Goal: Information Seeking & Learning: Learn about a topic

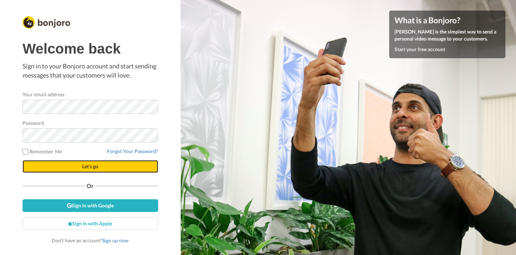
click at [114, 169] on button "Let's go" at bounding box center [91, 166] width 136 height 13
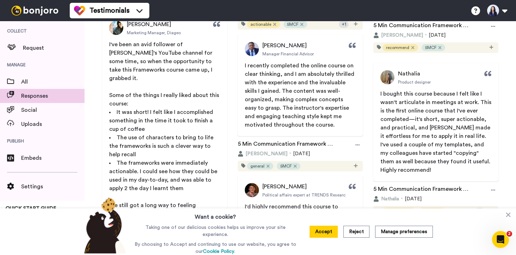
scroll to position [1573, 0]
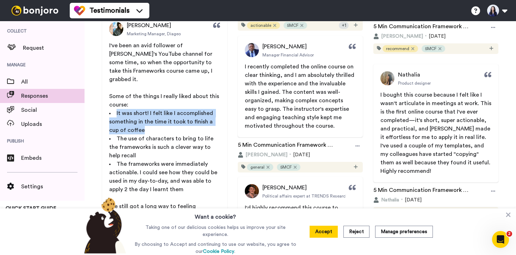
copy span "It was short! I felt like I accomplished something in the time it took to finis…"
drag, startPoint x: 116, startPoint y: 103, endPoint x: 142, endPoint y: 118, distance: 30.2
click at [142, 118] on li "It was short! I felt like I accomplished something in the time it took to finis…" at bounding box center [164, 121] width 111 height 25
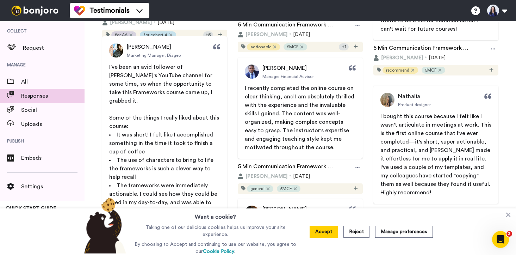
scroll to position [1556, 0]
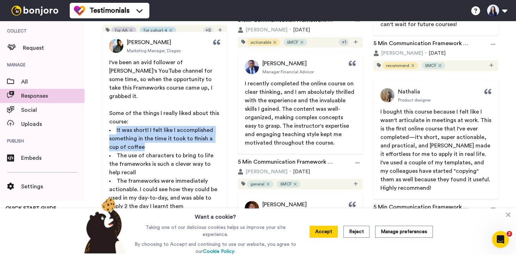
drag, startPoint x: 117, startPoint y: 124, endPoint x: 135, endPoint y: 140, distance: 24.0
click at [135, 140] on li "It was short! I felt like I accomplished something in the time it took to finis…" at bounding box center [164, 138] width 111 height 25
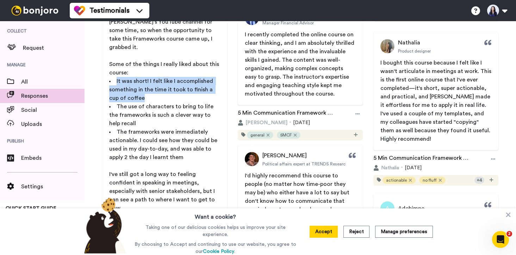
scroll to position [1552, 0]
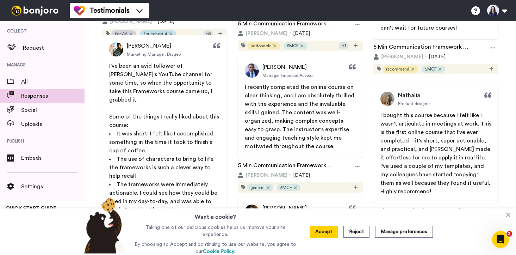
click at [110, 67] on span "I've been an avid follower of [PERSON_NAME]'s YouTube channel for some time, so…" at bounding box center [161, 82] width 105 height 39
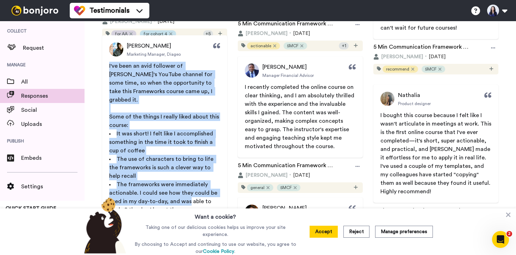
drag, startPoint x: 110, startPoint y: 67, endPoint x: 184, endPoint y: 190, distance: 144.2
click at [184, 190] on div "I've been an avid follower of [PERSON_NAME]'s YouTube channel for some time, so…" at bounding box center [164, 189] width 111 height 254
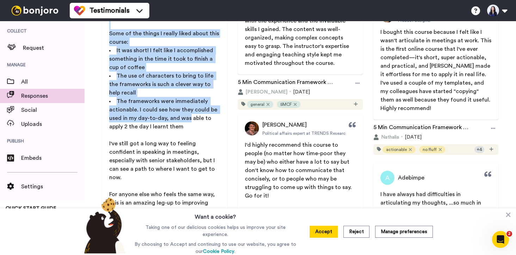
scroll to position [1681, 0]
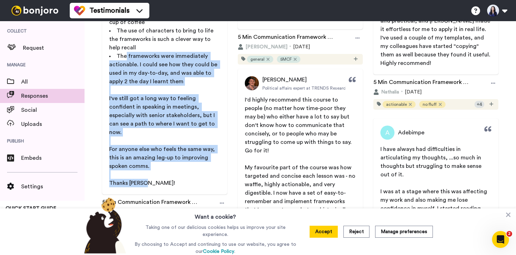
drag, startPoint x: 158, startPoint y: 165, endPoint x: 126, endPoint y: 43, distance: 126.0
click at [126, 43] on div "I've been an avid follower of [PERSON_NAME]'s YouTube channel for some time, so…" at bounding box center [164, 60] width 111 height 254
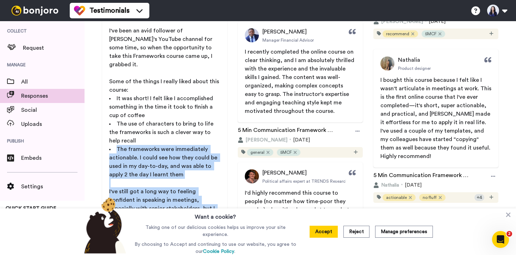
scroll to position [1556, 0]
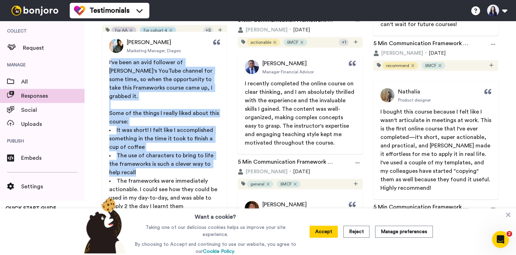
drag, startPoint x: 111, startPoint y: 60, endPoint x: 159, endPoint y: 163, distance: 112.9
click at [159, 163] on div "I've been an avid follower of [PERSON_NAME]'s YouTube channel for some time, so…" at bounding box center [164, 185] width 111 height 254
copy div "'ve been an avid follower of [PERSON_NAME]'s YouTube channel for some time, so …"
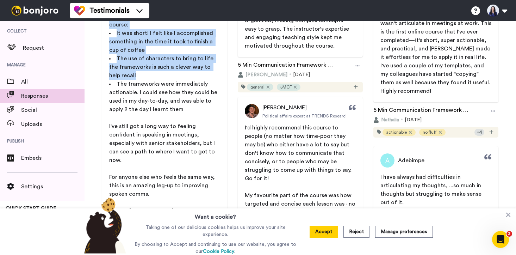
scroll to position [1657, 0]
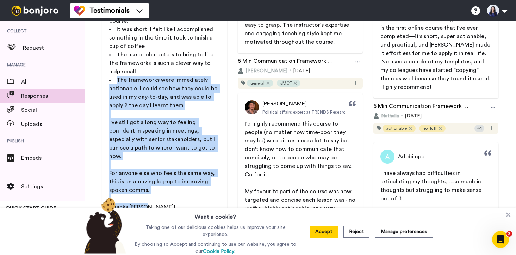
drag, startPoint x: 115, startPoint y: 73, endPoint x: 152, endPoint y: 194, distance: 126.7
click at [152, 194] on div "[PERSON_NAME] Marketing Manager, [PERSON_NAME] I've been an avid follower of [P…" at bounding box center [164, 74] width 125 height 287
copy div "The frameworks were immediately actionable. I could see how they could be used …"
